Goal: Information Seeking & Learning: Learn about a topic

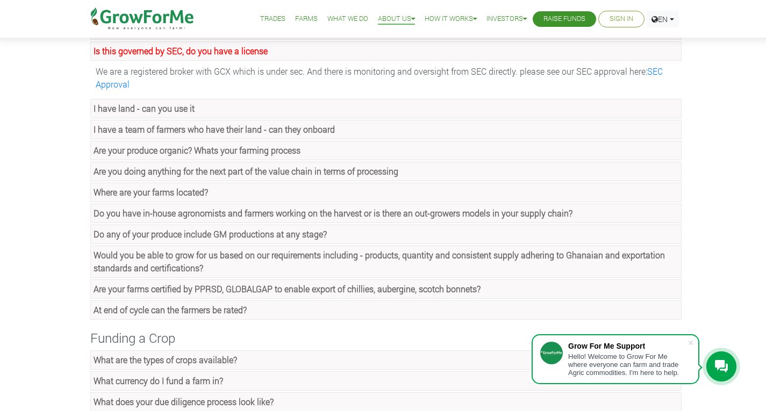
scroll to position [154, 0]
click at [175, 129] on strong "I have a team of farmers who have their land - can they onboard" at bounding box center [214, 128] width 241 height 11
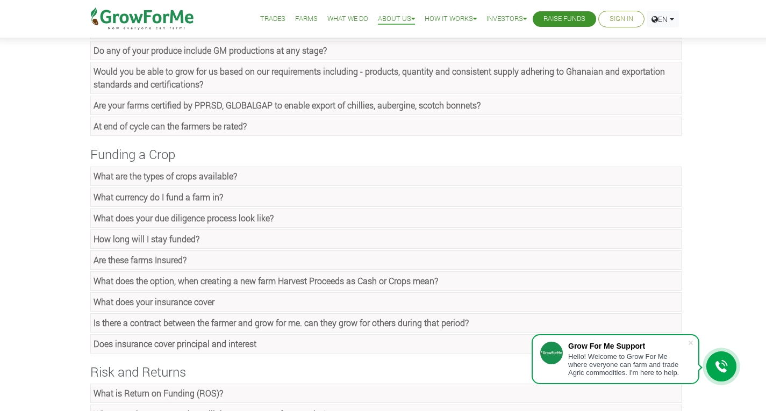
scroll to position [389, 0]
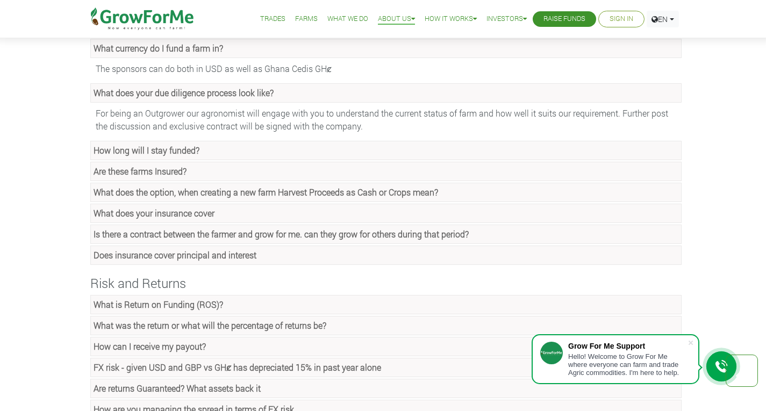
scroll to position [573, 0]
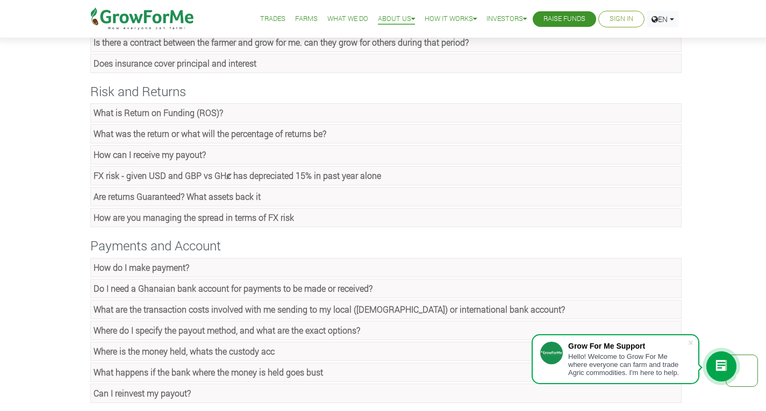
scroll to position [819, 0]
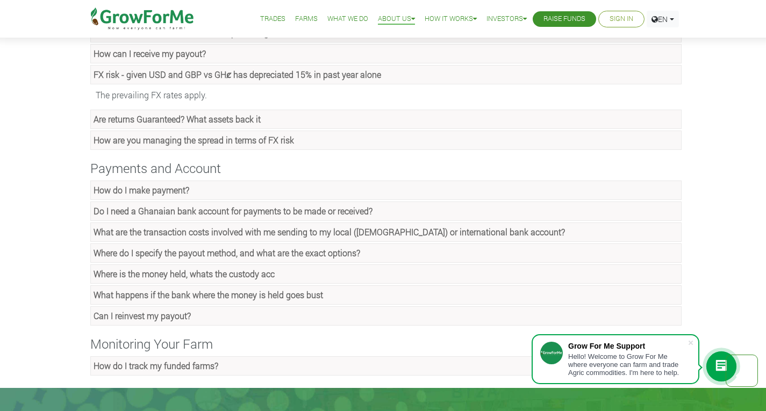
scroll to position [963, 0]
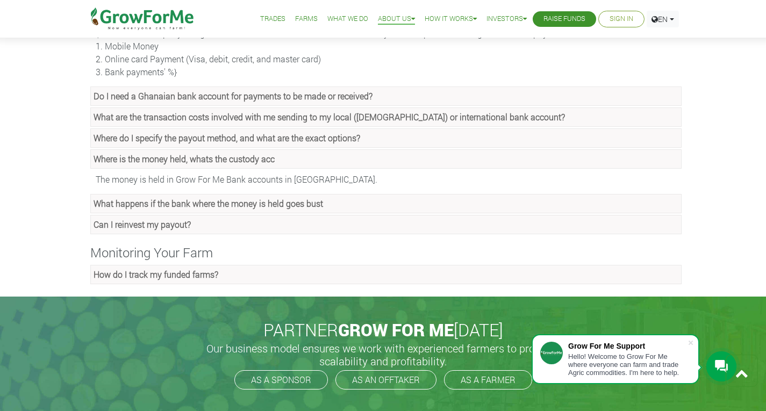
scroll to position [1129, 0]
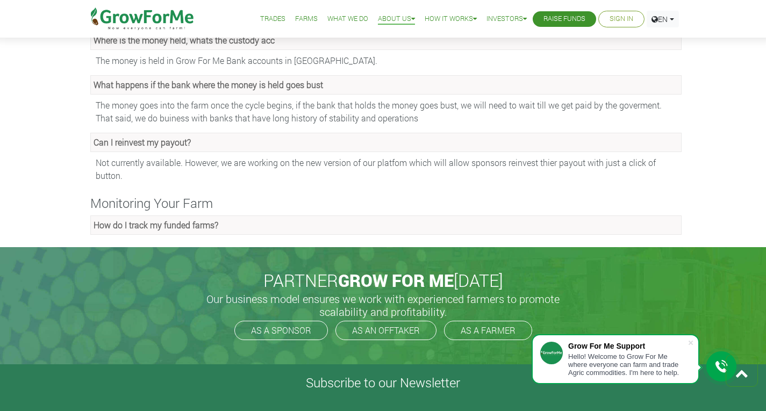
scroll to position [1253, 0]
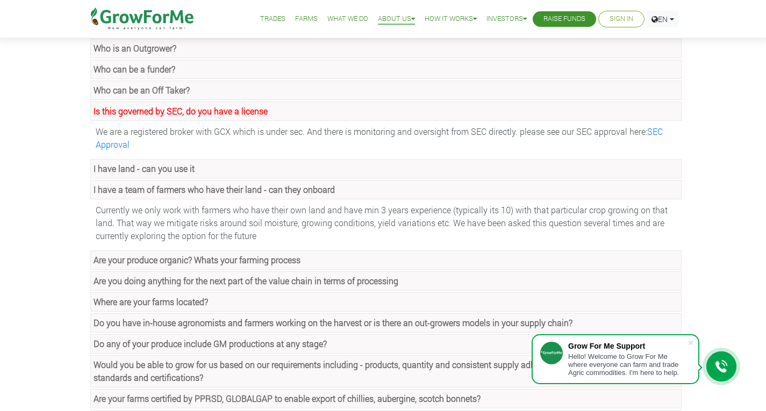
scroll to position [0, 0]
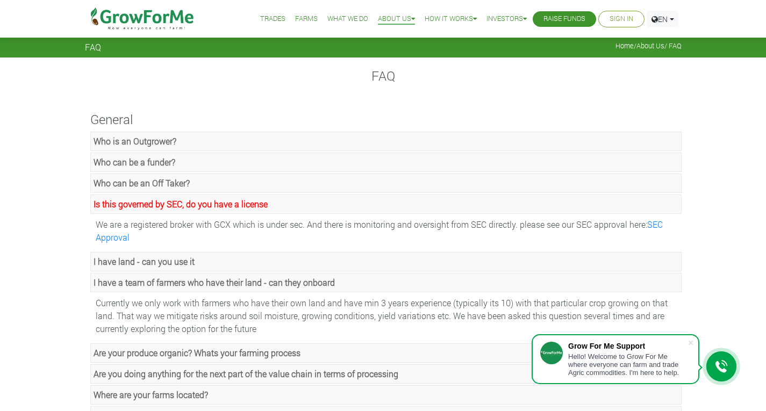
click at [161, 18] on img at bounding box center [143, 19] width 110 height 38
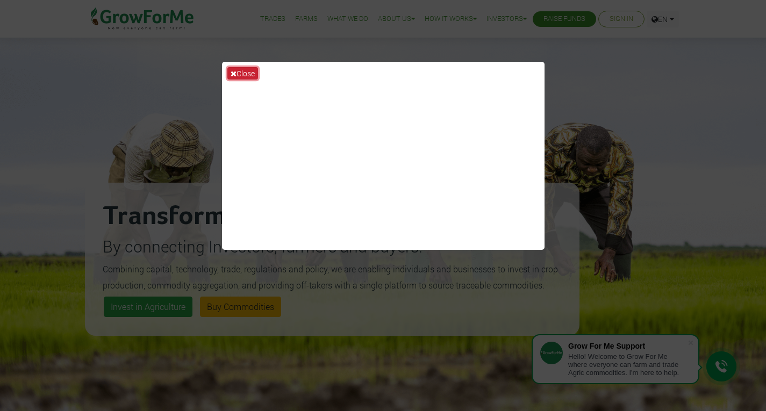
click at [242, 68] on button "Close" at bounding box center [242, 73] width 31 height 12
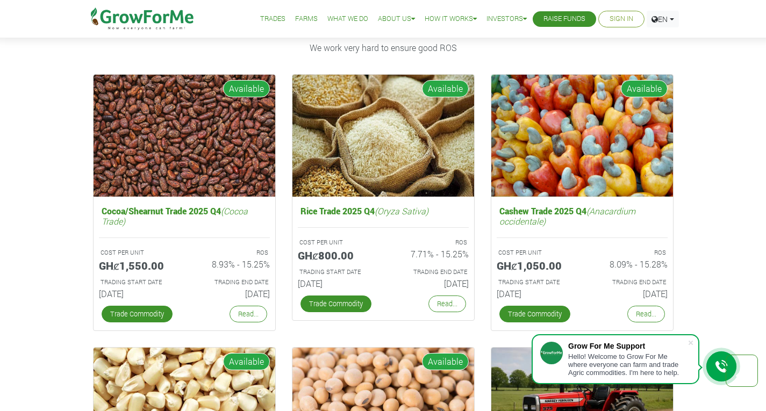
scroll to position [1476, 0]
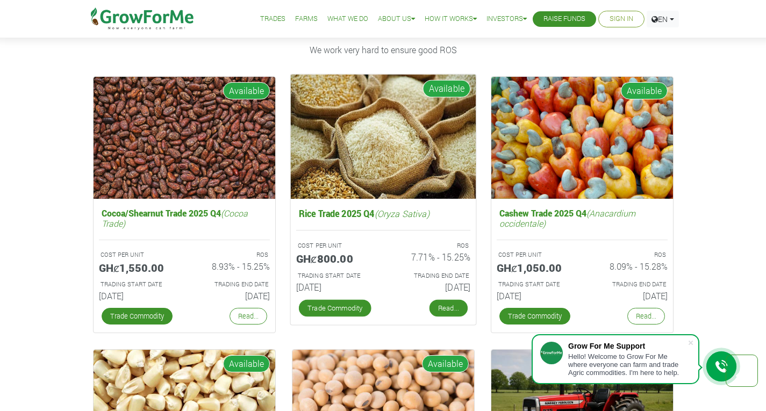
click at [440, 307] on link "Read..." at bounding box center [448, 308] width 38 height 17
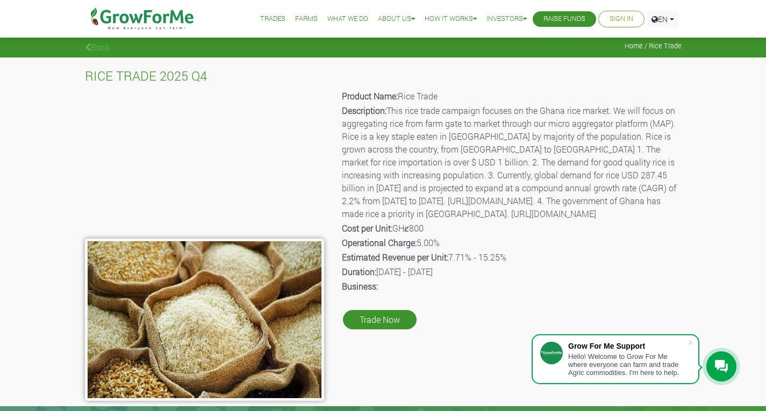
click at [264, 19] on link "Trades" at bounding box center [272, 18] width 25 height 11
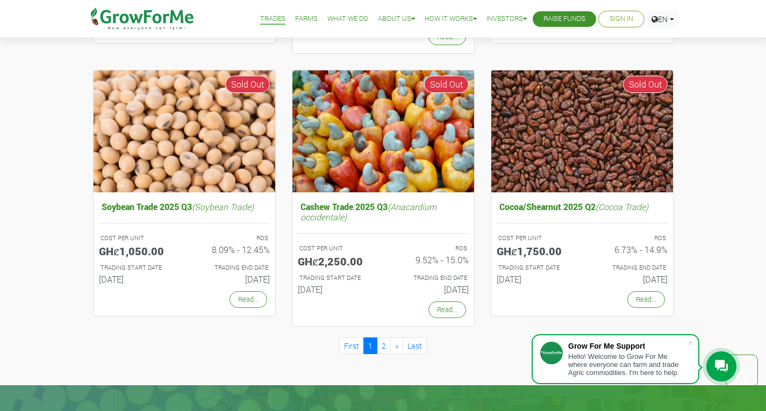
scroll to position [904, 0]
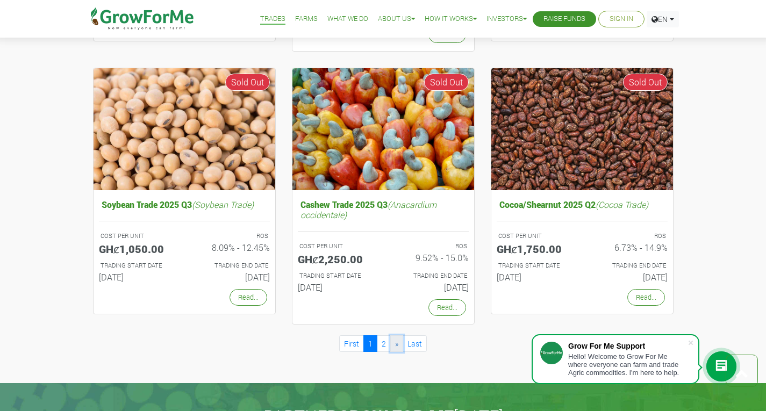
click at [396, 344] on span "»" at bounding box center [396, 344] width 3 height 10
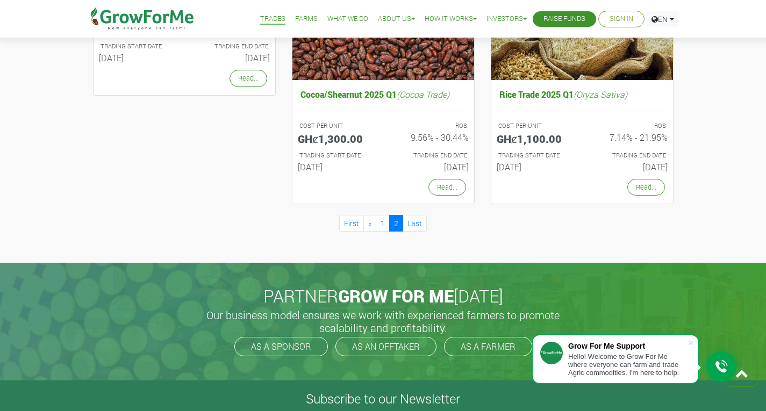
scroll to position [720, 0]
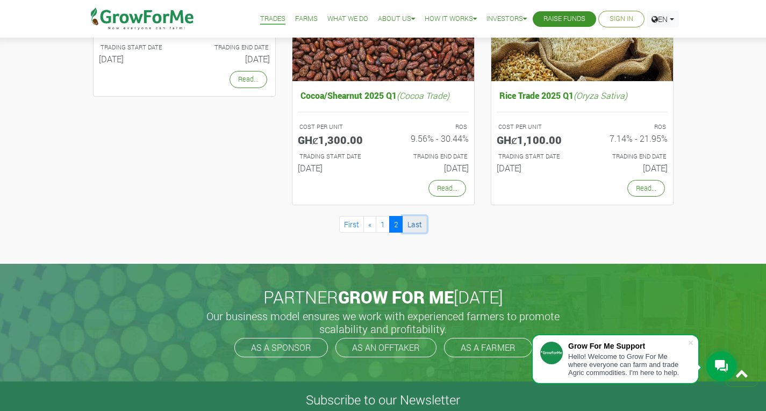
click at [418, 225] on link "Last" at bounding box center [415, 224] width 24 height 17
